Goal: Task Accomplishment & Management: Complete application form

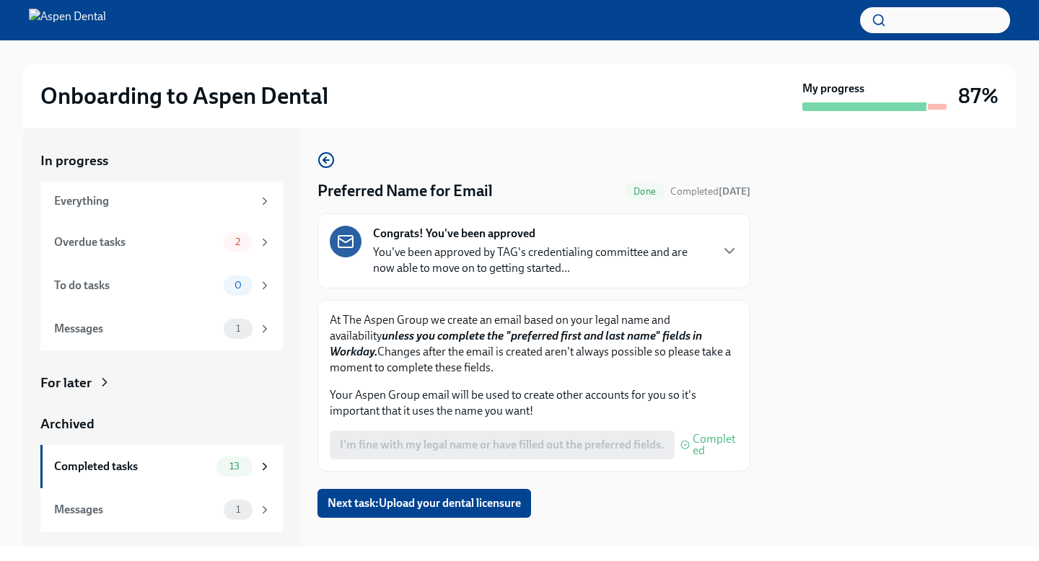
scroll to position [17, 0]
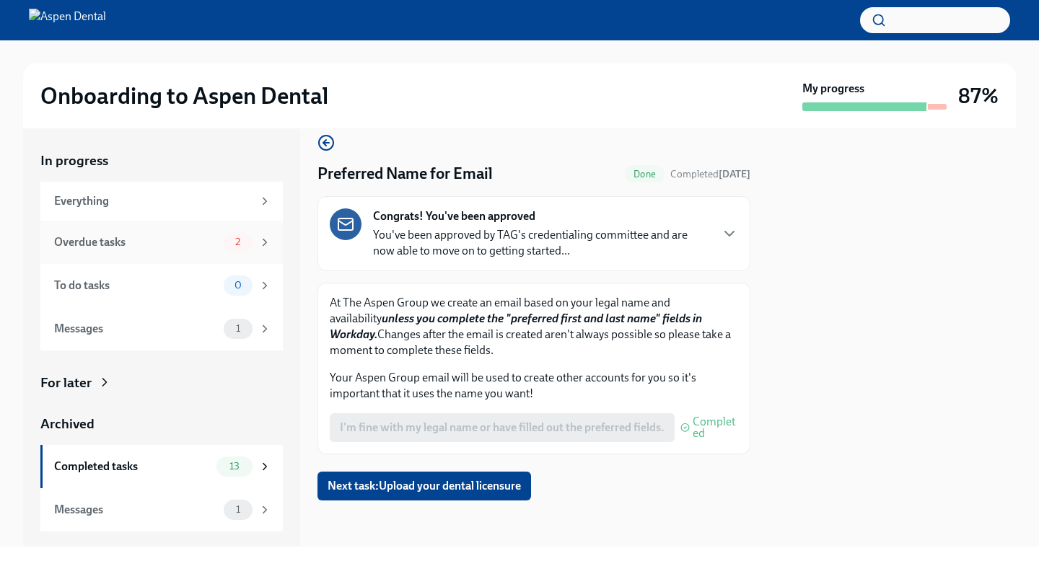
click at [165, 240] on div "Overdue tasks" at bounding box center [136, 243] width 164 height 16
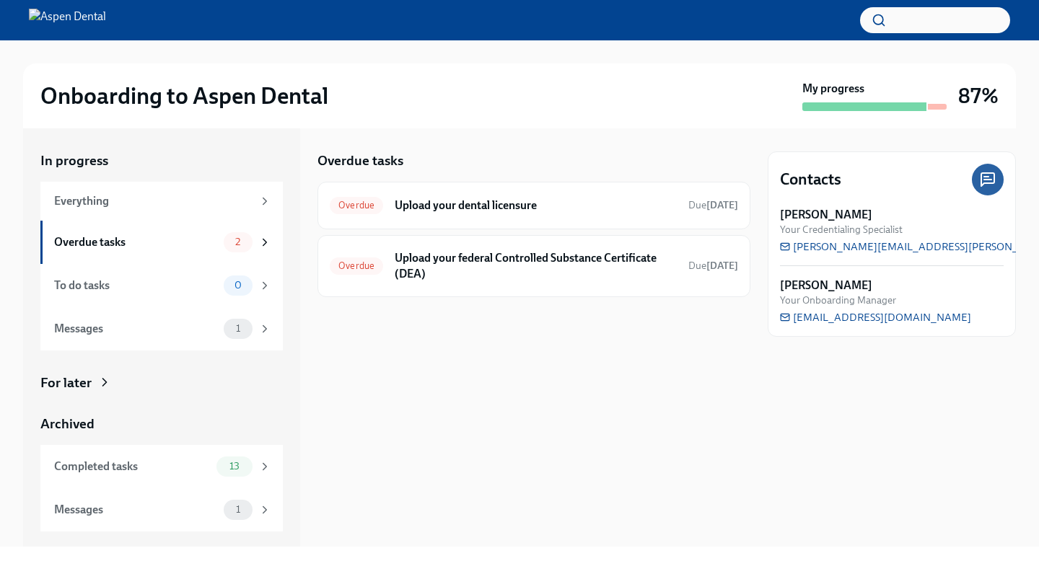
click at [561, 172] on div "Overdue tasks Overdue Upload your dental licensure Due Apr 3rd Overdue Upload y…" at bounding box center [533, 225] width 433 height 146
click at [527, 177] on div "Overdue tasks Overdue Upload your dental licensure Due Apr 3rd Overdue Upload y…" at bounding box center [533, 225] width 433 height 146
click at [520, 157] on div "Overdue tasks" at bounding box center [533, 161] width 433 height 19
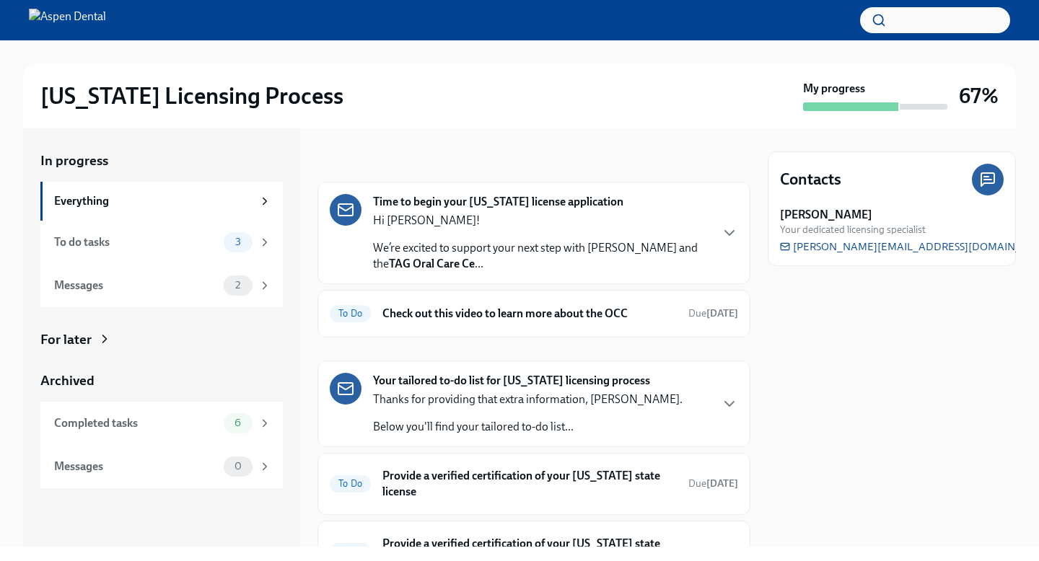
scroll to position [67, 0]
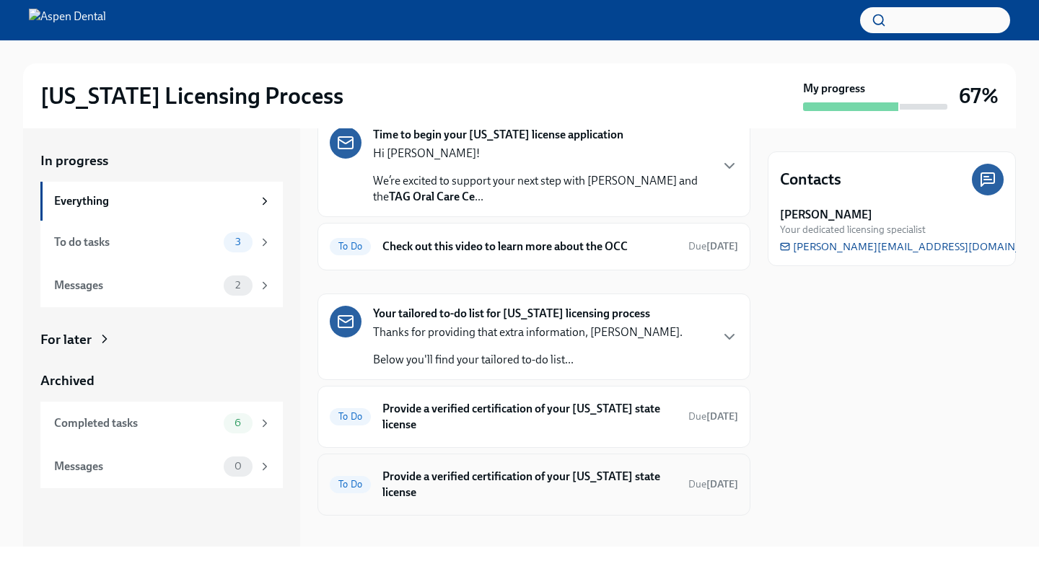
click at [476, 466] on div "To Do Provide a verified certification of your [US_STATE] state license Due [DA…" at bounding box center [534, 485] width 408 height 38
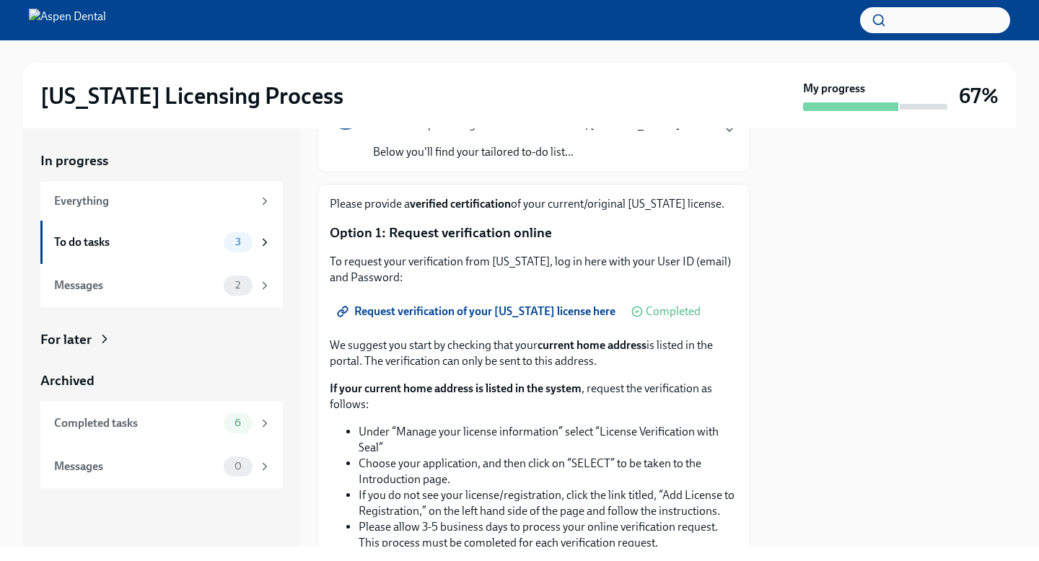
scroll to position [151, 0]
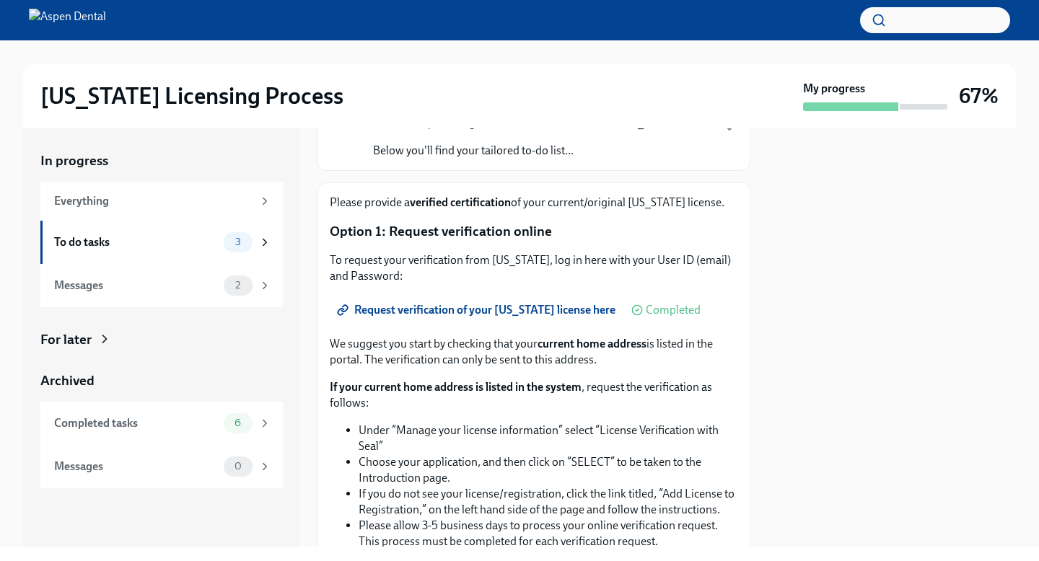
click at [500, 309] on span "Request verification of your [US_STATE] license here" at bounding box center [478, 310] width 276 height 14
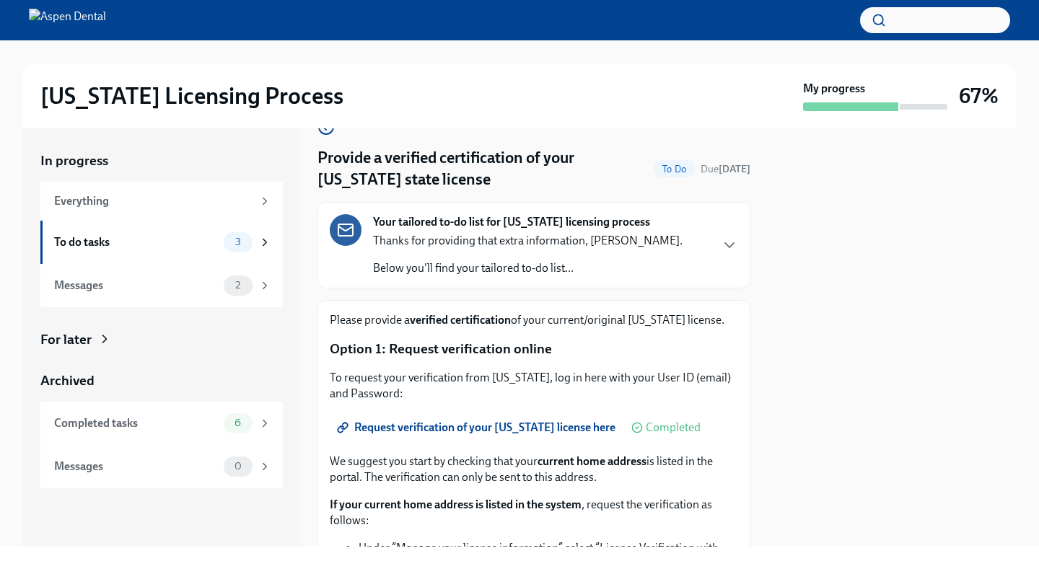
scroll to position [30, 0]
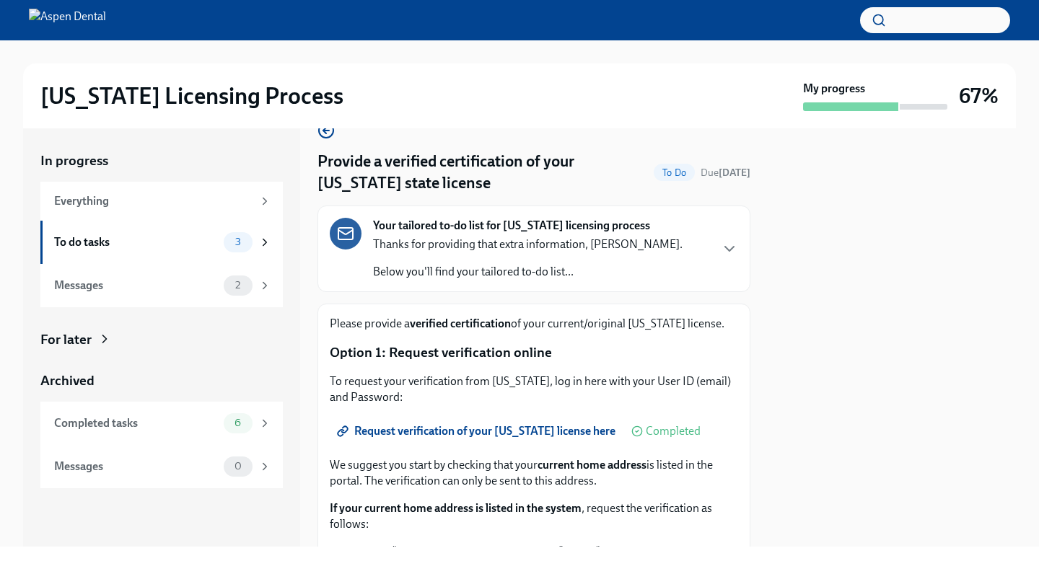
click at [719, 240] on div "Your tailored to-do list for [US_STATE] licensing process Thanks for providing …" at bounding box center [534, 249] width 408 height 62
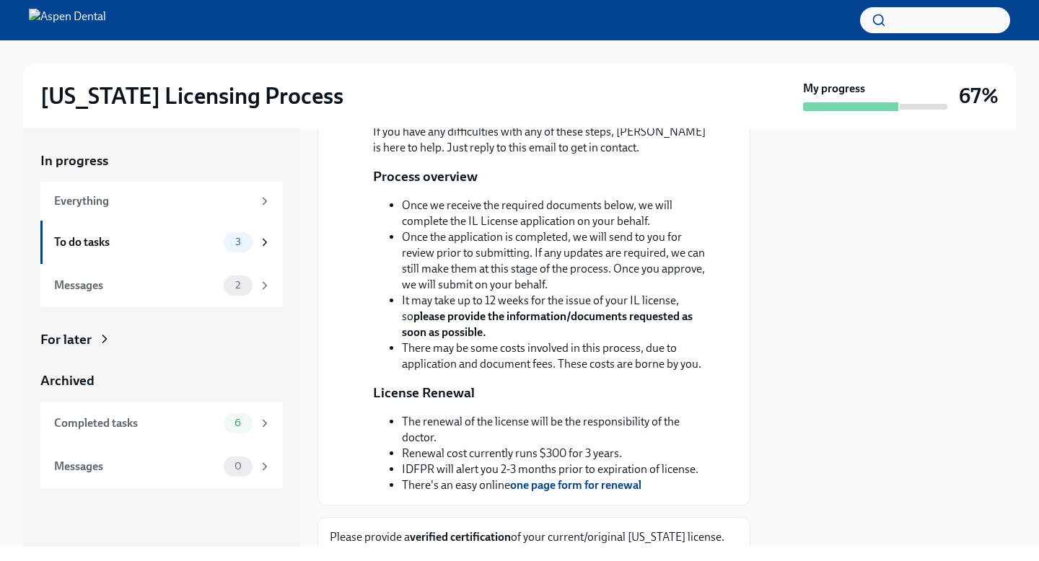
scroll to position [232, 0]
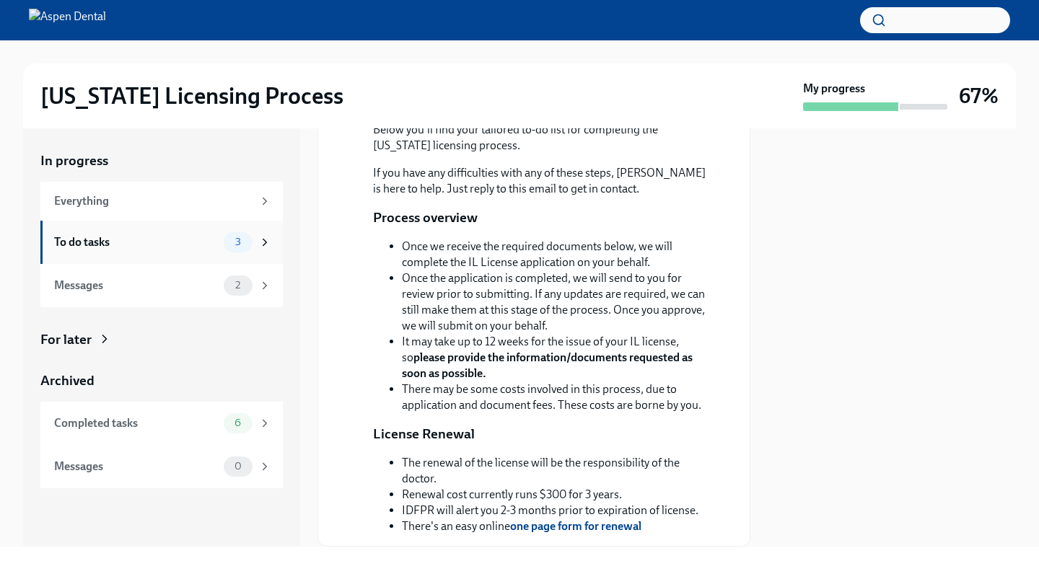
click at [168, 249] on div "To do tasks" at bounding box center [136, 243] width 164 height 16
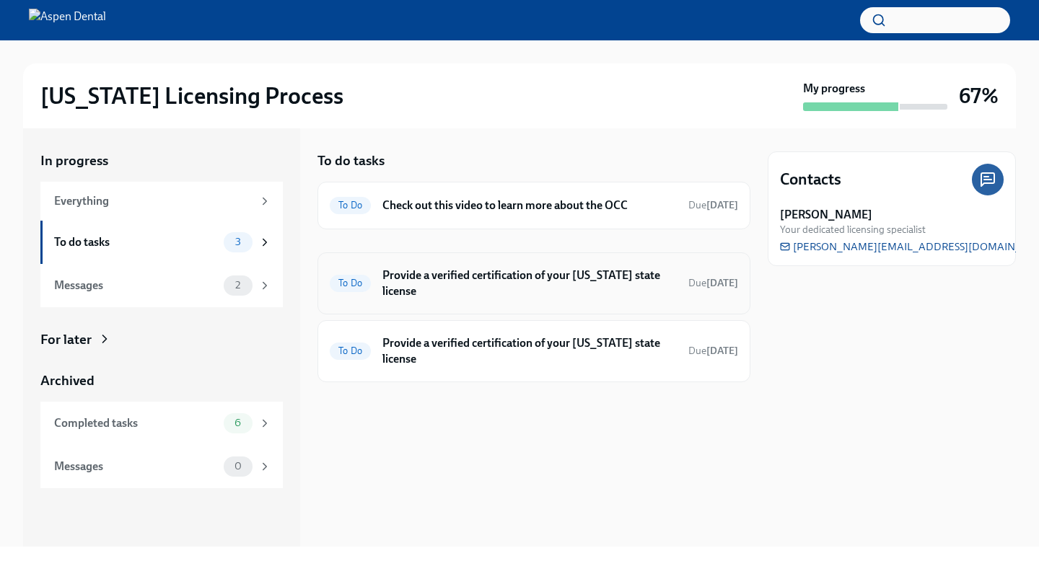
click at [477, 289] on h6 "Provide a verified certification of your [US_STATE] state license" at bounding box center [529, 284] width 294 height 32
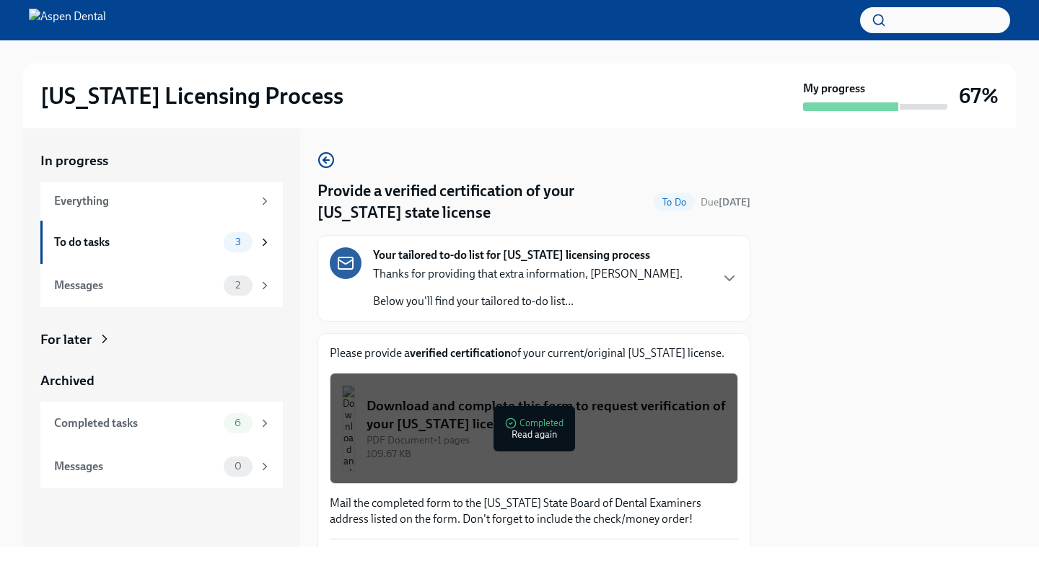
click at [482, 265] on div "Your tailored to-do list for [US_STATE] licensing process Thanks for providing …" at bounding box center [528, 279] width 310 height 62
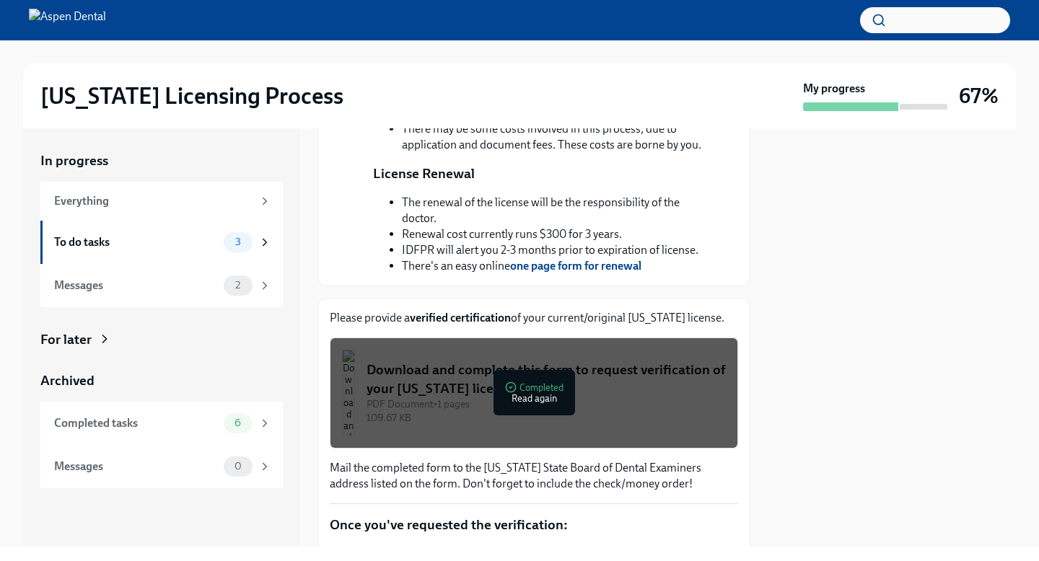
scroll to position [501, 0]
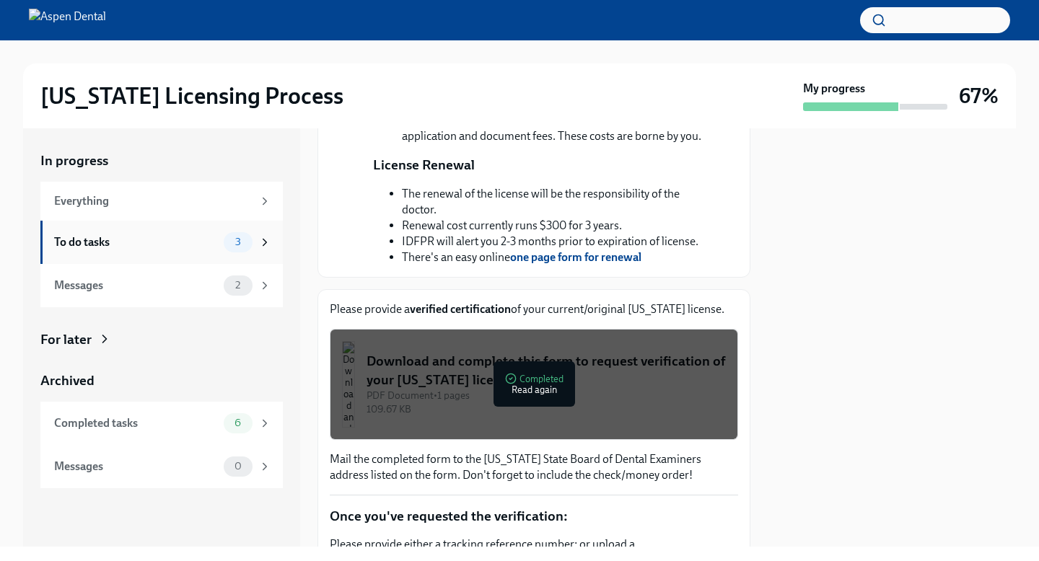
click at [216, 242] on div "To do tasks" at bounding box center [136, 243] width 164 height 16
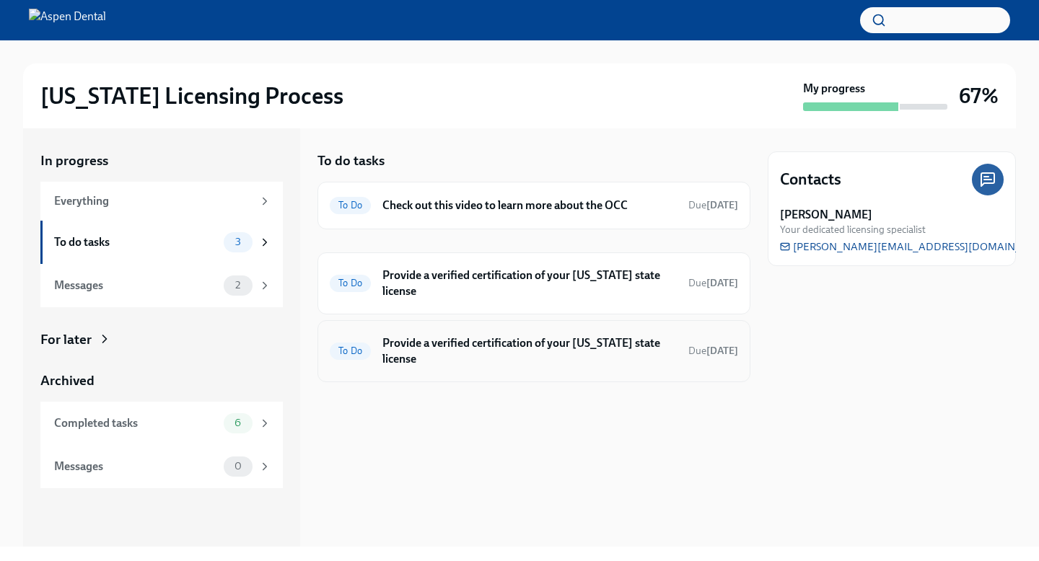
click at [462, 333] on div "To Do Provide a verified certification of your [US_STATE] state license Due [DA…" at bounding box center [534, 352] width 408 height 38
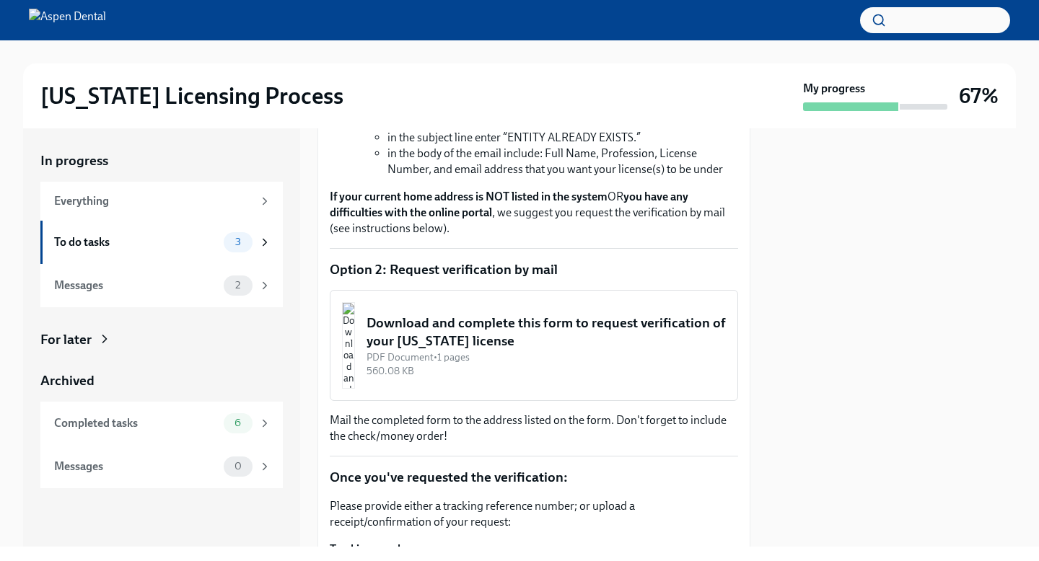
scroll to position [636, 0]
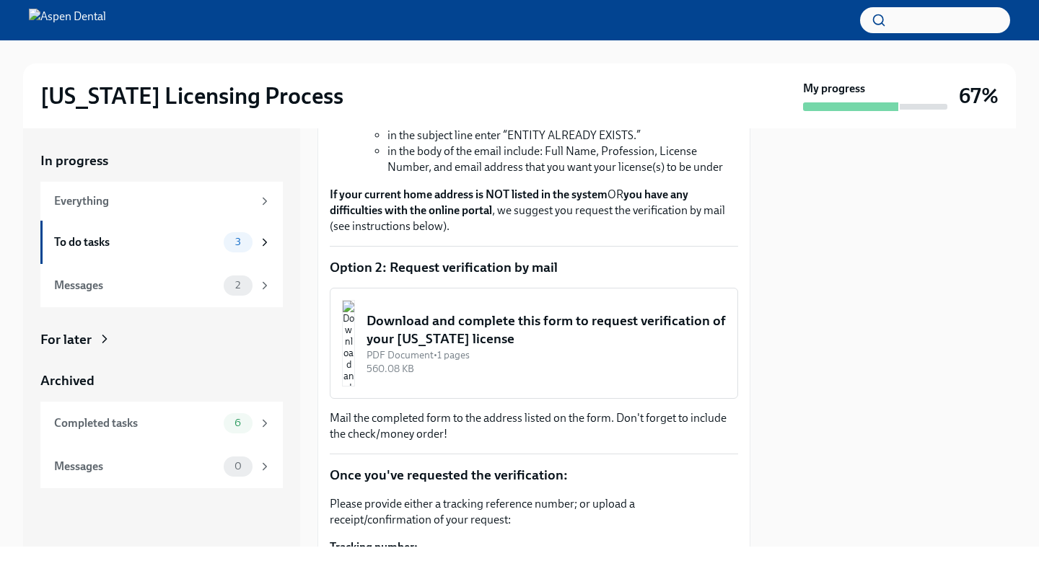
click at [452, 345] on div "Download and complete this form to request verification of your [US_STATE] lice…" at bounding box center [546, 330] width 359 height 37
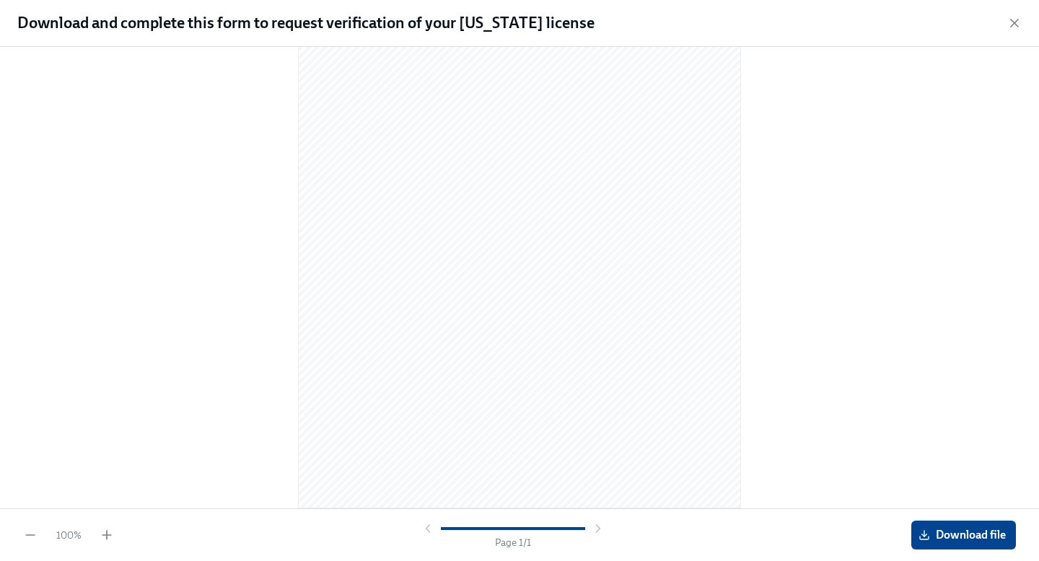
scroll to position [133, 0]
click at [207, 244] on div at bounding box center [519, 141] width 993 height 433
click at [944, 550] on div "100 % Page 1 / 1 Download file" at bounding box center [519, 535] width 1039 height 53
click at [937, 534] on span "Download file" at bounding box center [963, 535] width 84 height 14
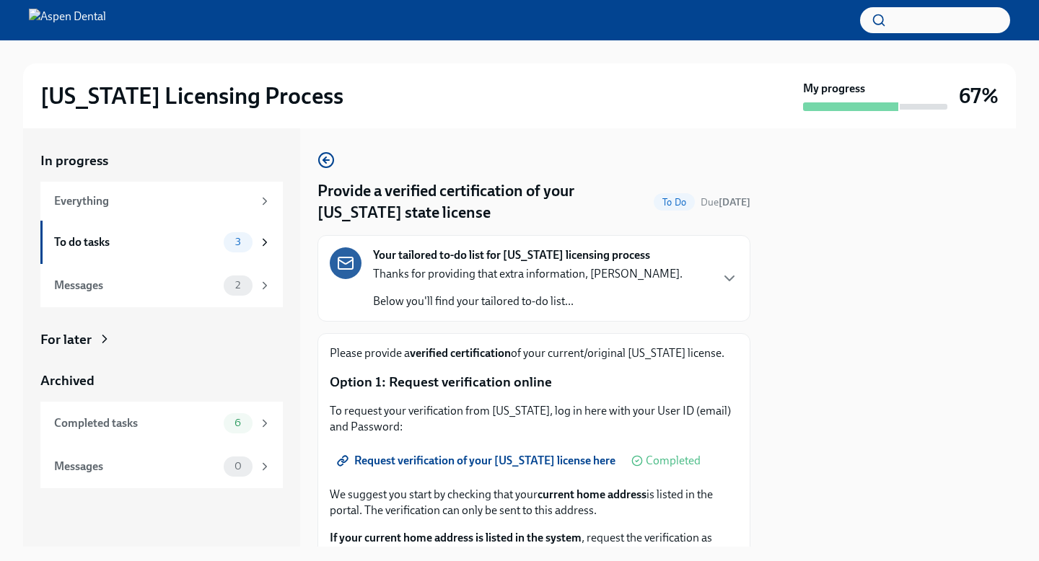
click at [631, 118] on div "[US_STATE] Licensing Process My progress 67%" at bounding box center [519, 95] width 993 height 65
